Goal: Navigation & Orientation: Find specific page/section

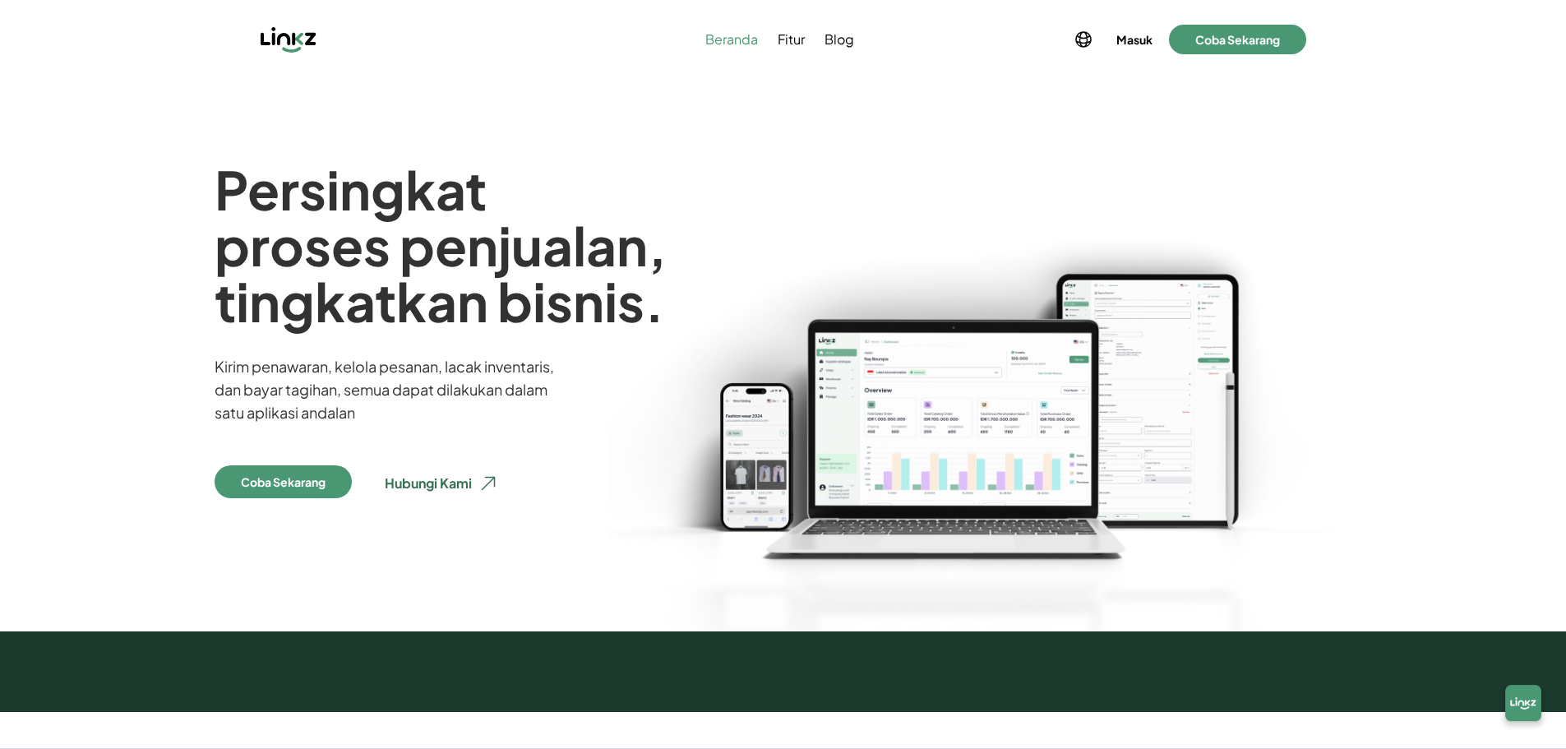
click at [741, 43] on span "Beranda" at bounding box center [731, 40] width 53 height 20
click at [789, 41] on span "Fitur" at bounding box center [791, 40] width 27 height 20
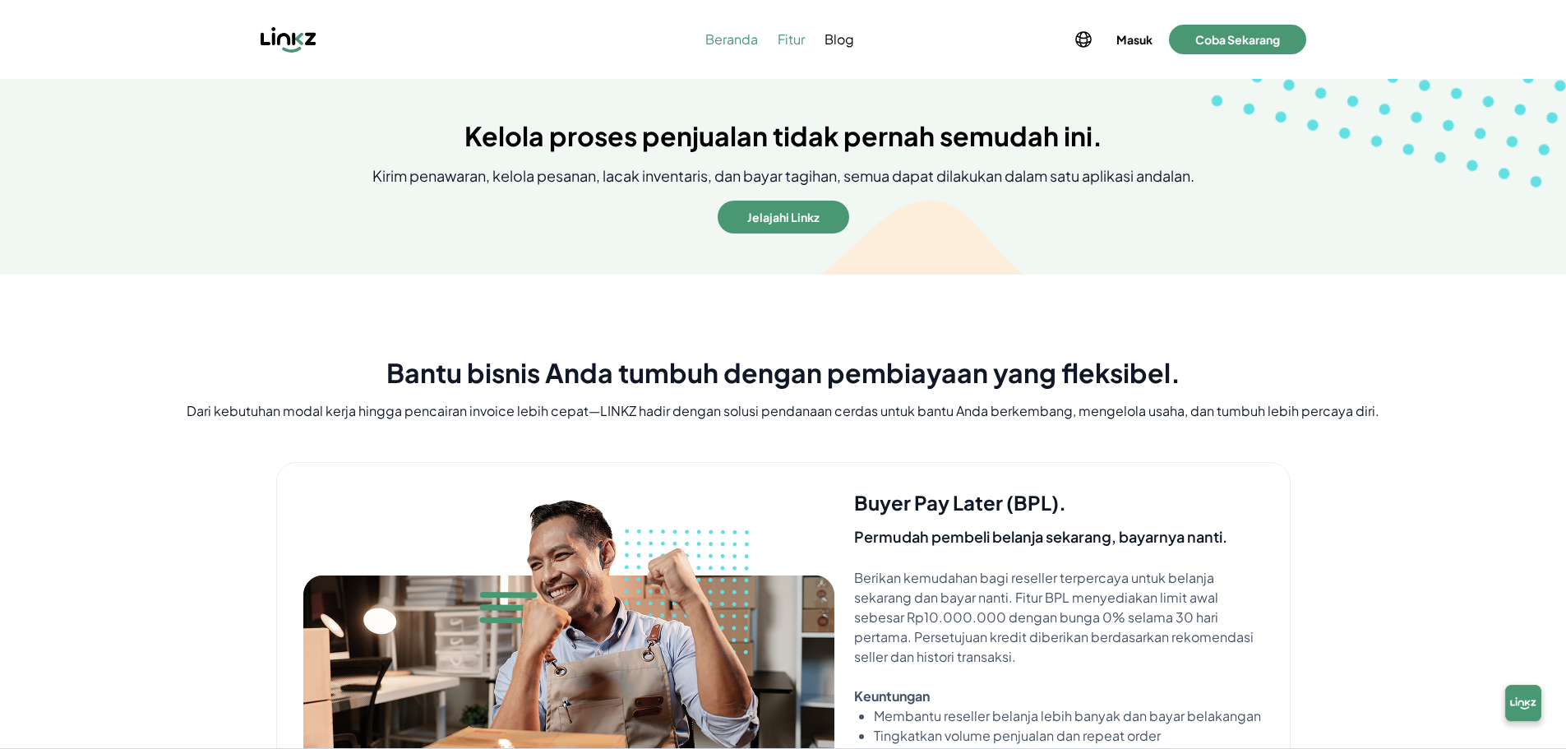
click at [718, 44] on span "Beranda" at bounding box center [731, 40] width 53 height 20
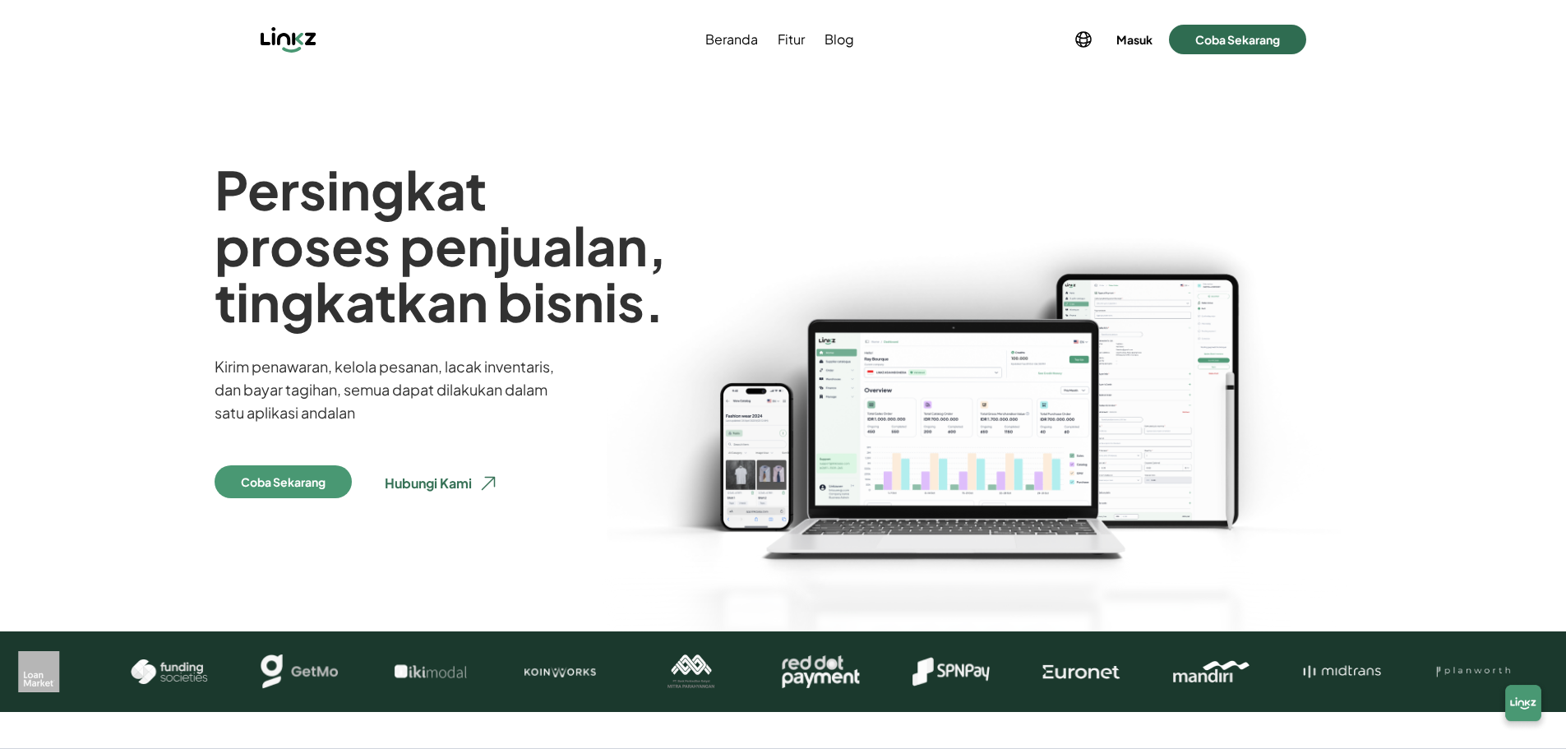
click at [1222, 42] on button "Coba Sekarang" at bounding box center [1237, 40] width 137 height 30
